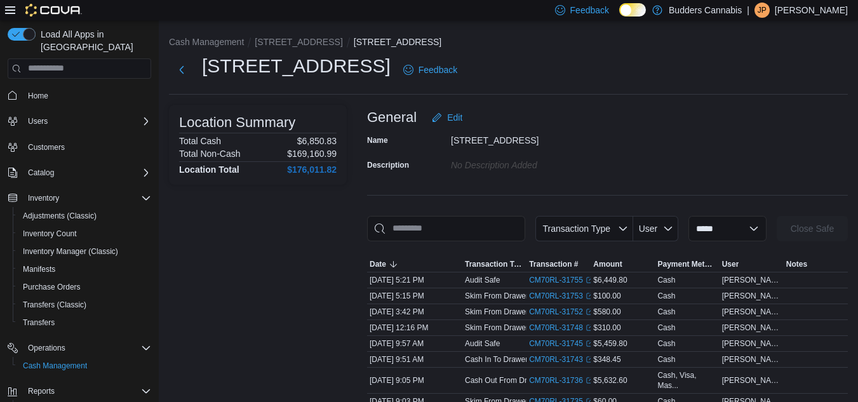
scroll to position [63, 0]
